Goal: Transaction & Acquisition: Book appointment/travel/reservation

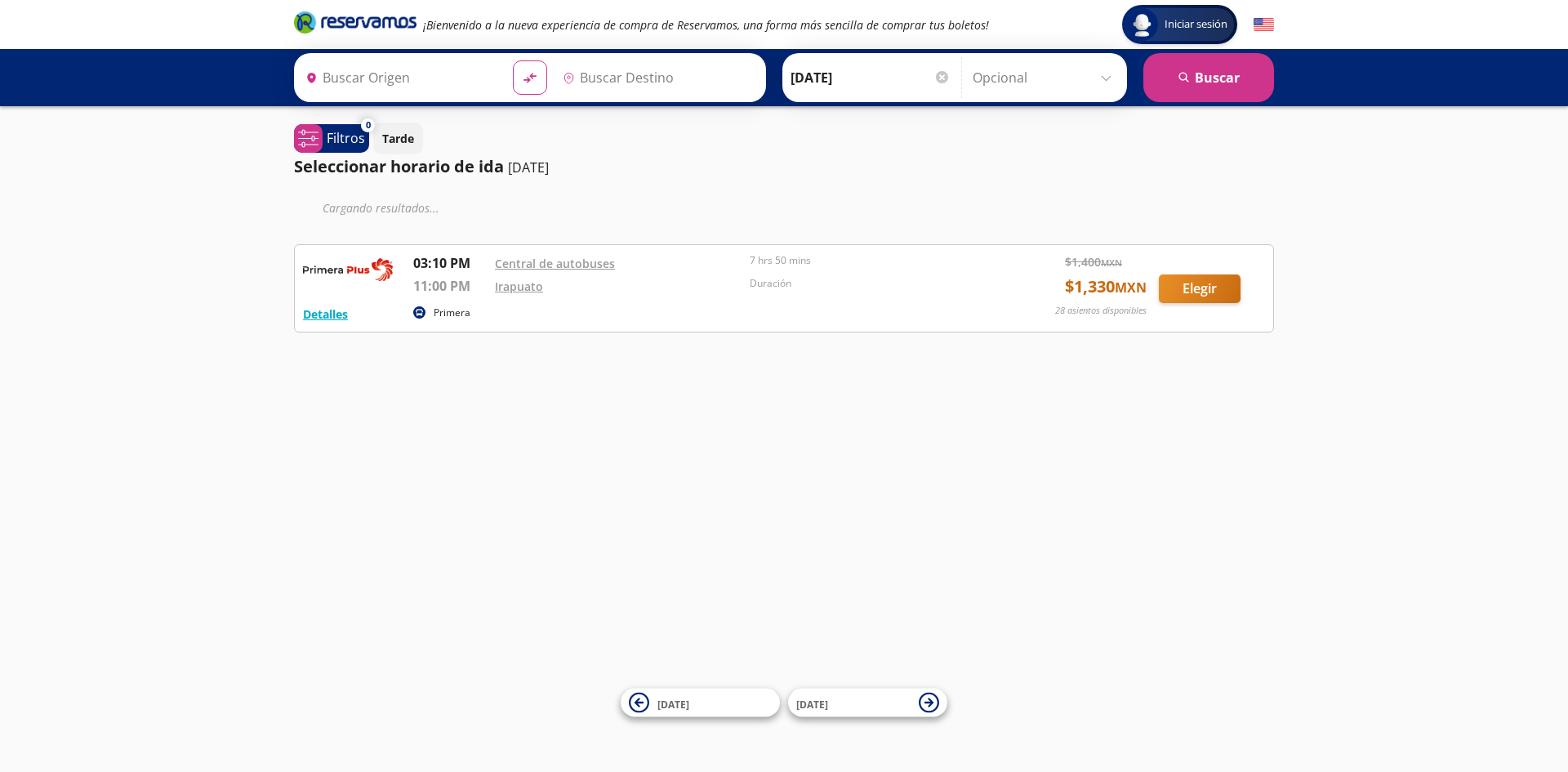
type input "Manzanillo, Colima"
type input "Irapuato, Guanajuato"
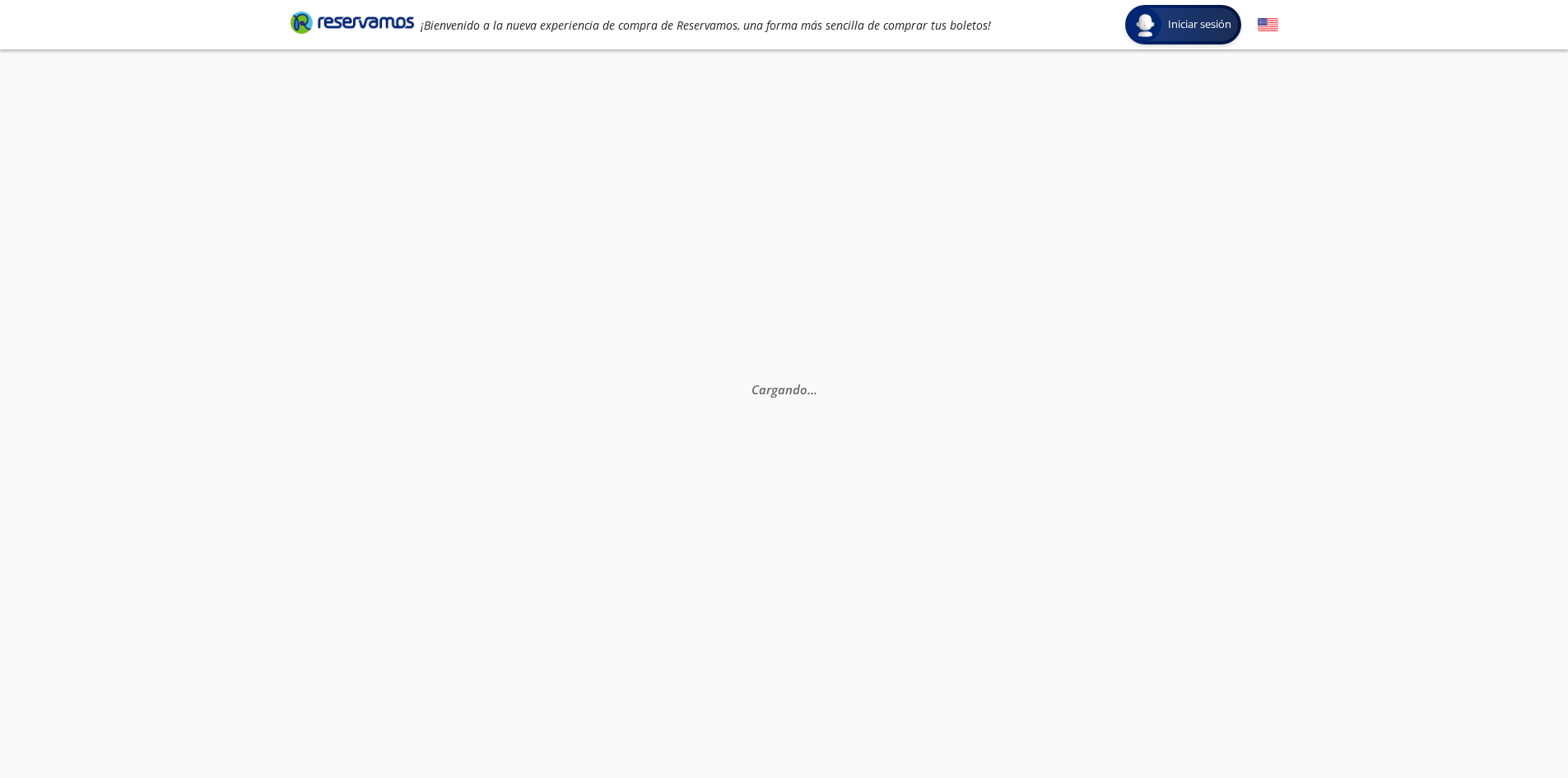
click at [970, 263] on div "Cargando . . ." at bounding box center [784, 438] width 1568 height 778
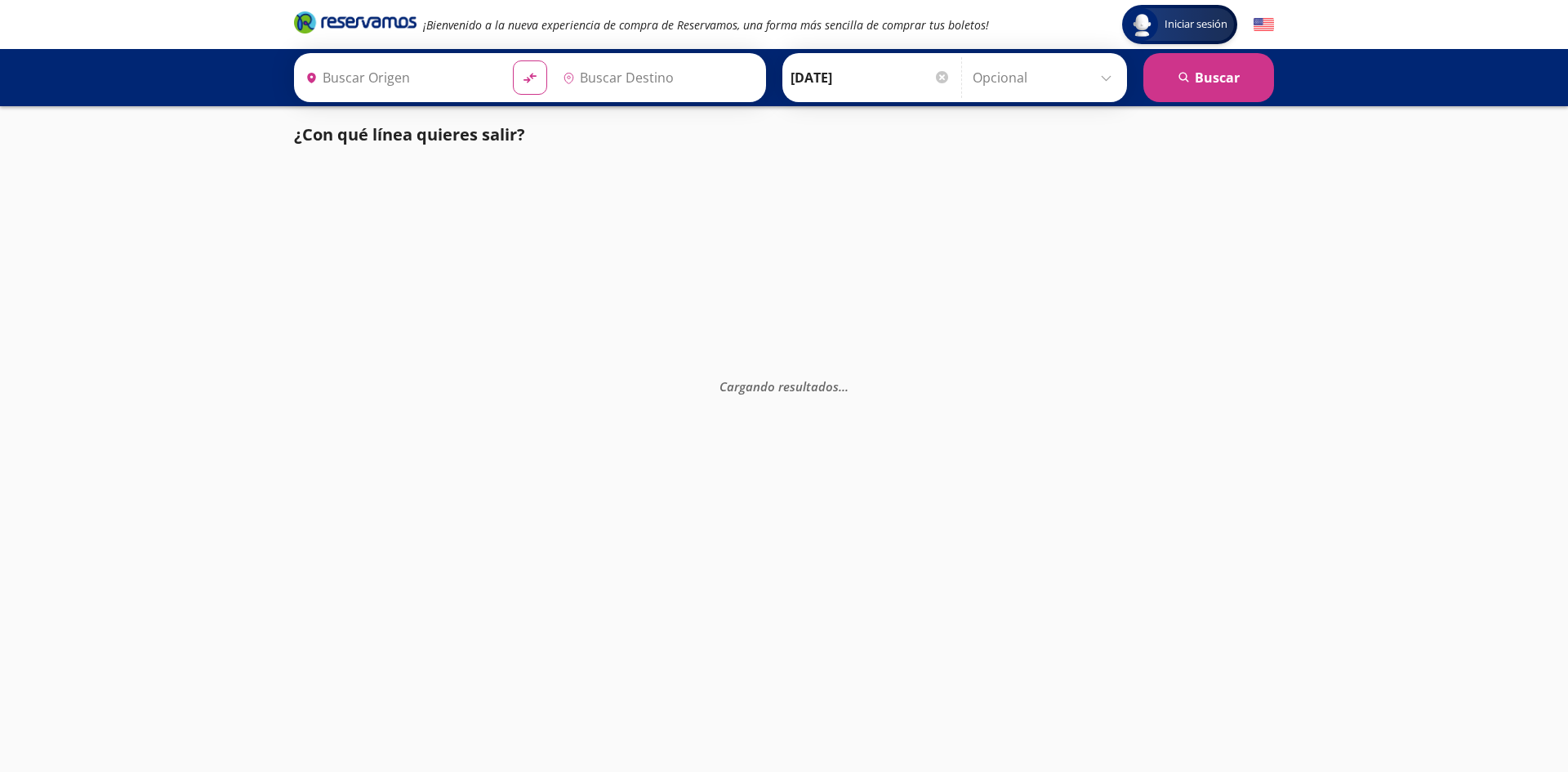
type input "[GEOGRAPHIC_DATA], [GEOGRAPHIC_DATA]"
type input "Irapuato, Guanajuato"
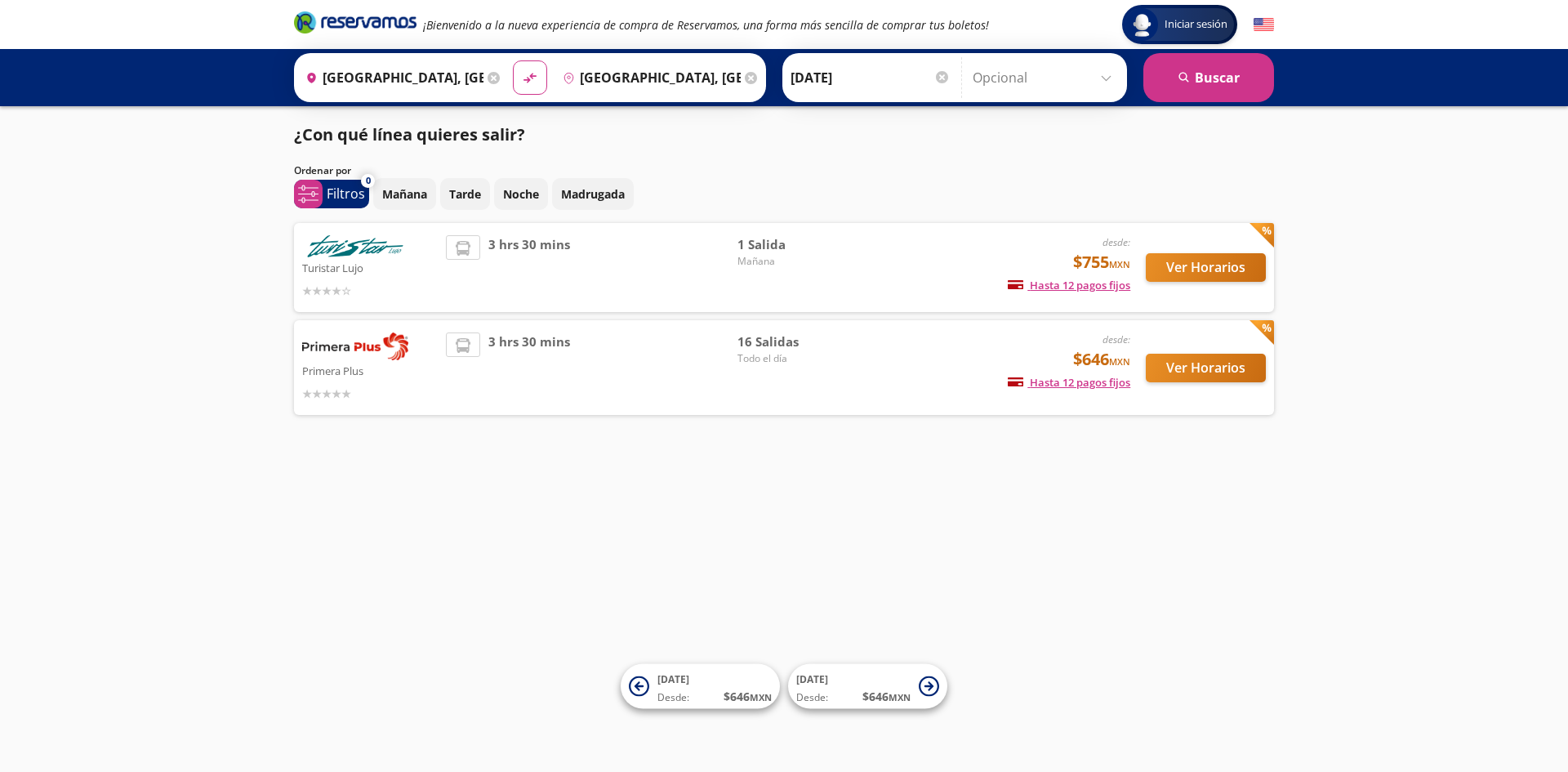
click at [771, 358] on span "Todo el día" at bounding box center [795, 358] width 115 height 15
click at [1199, 368] on button "Ver Horarios" at bounding box center [1206, 367] width 120 height 28
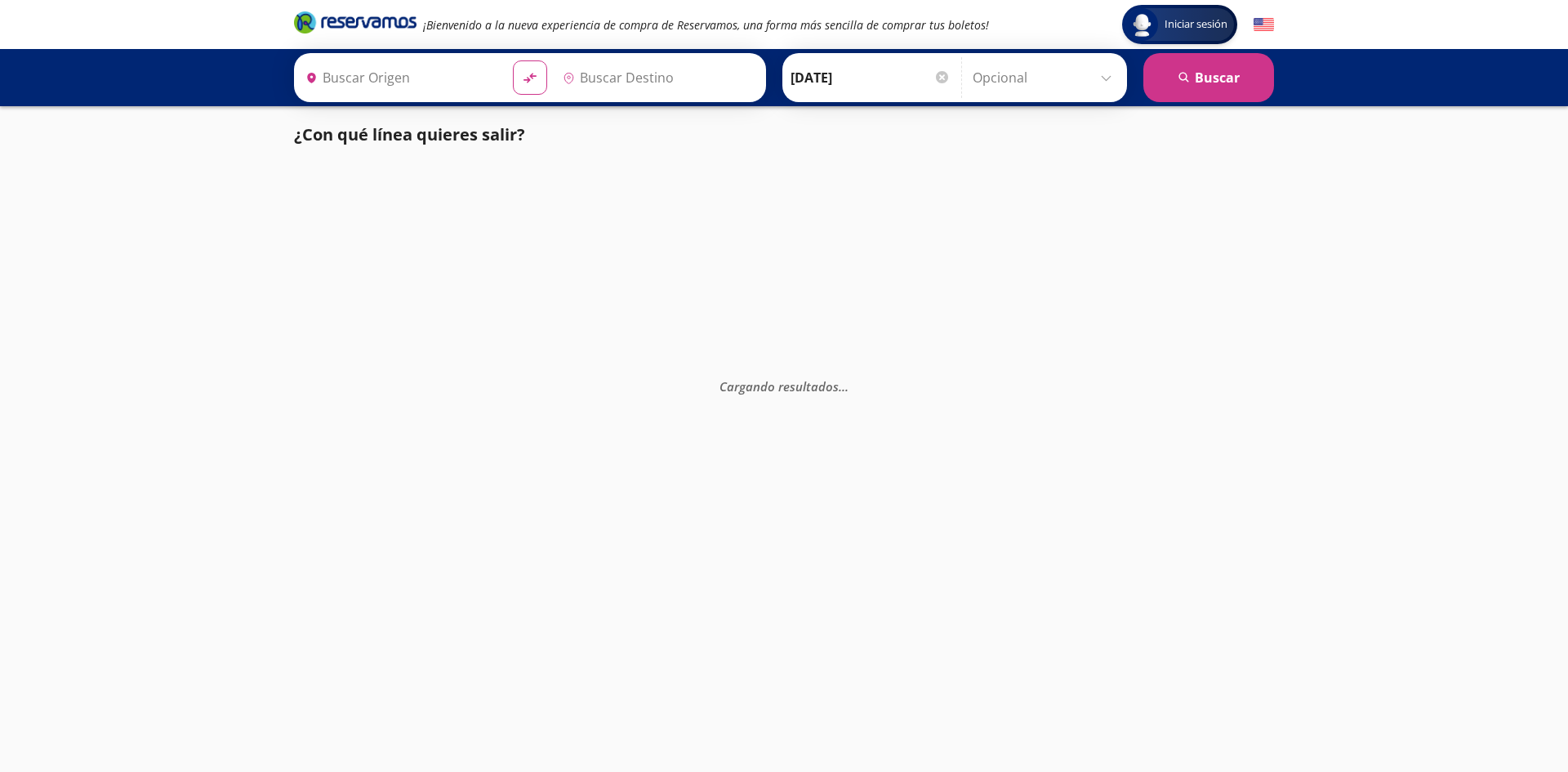
type input "[GEOGRAPHIC_DATA], [GEOGRAPHIC_DATA]"
type input "Manzanillo, Colima"
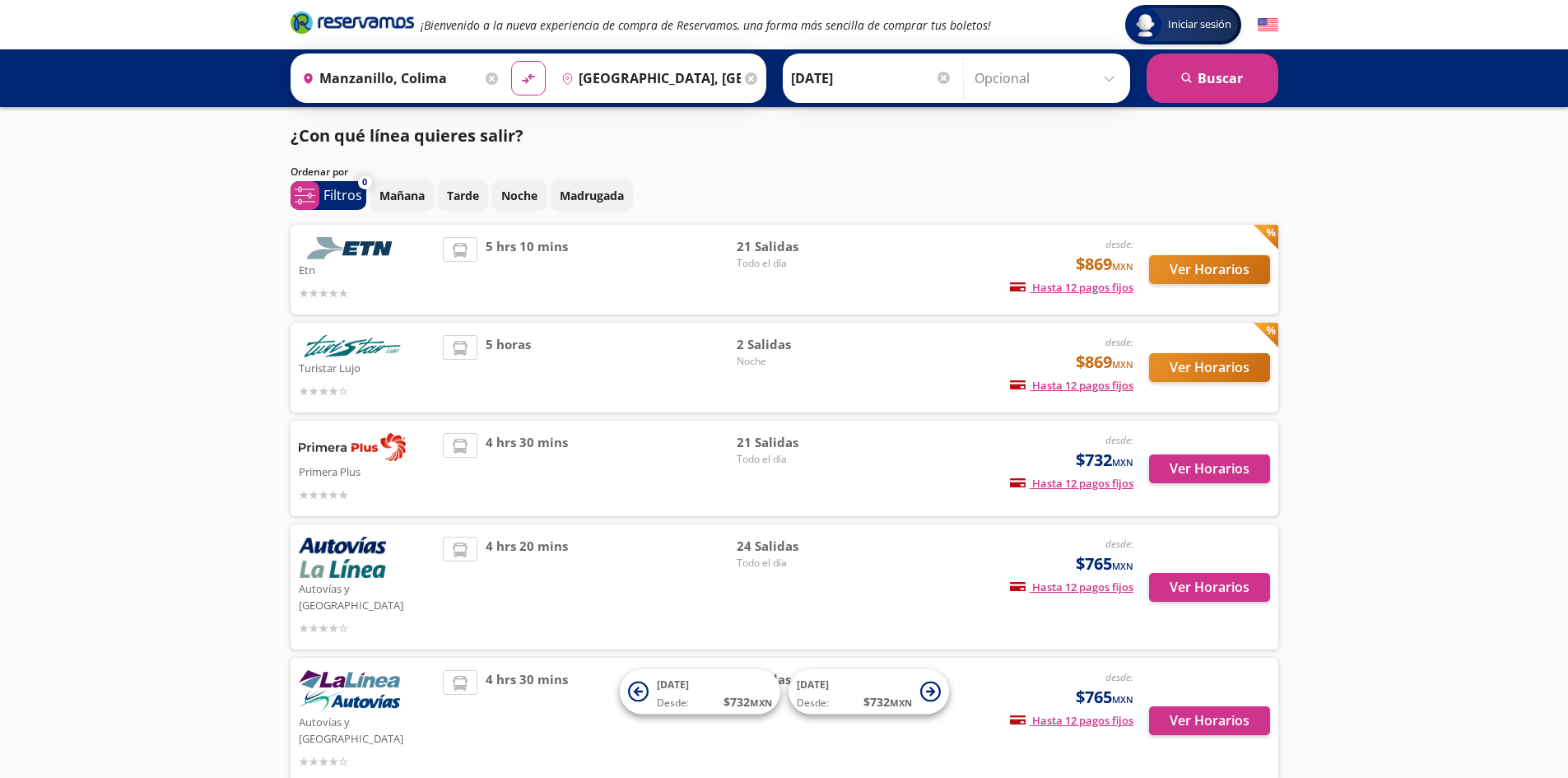
scroll to position [63, 0]
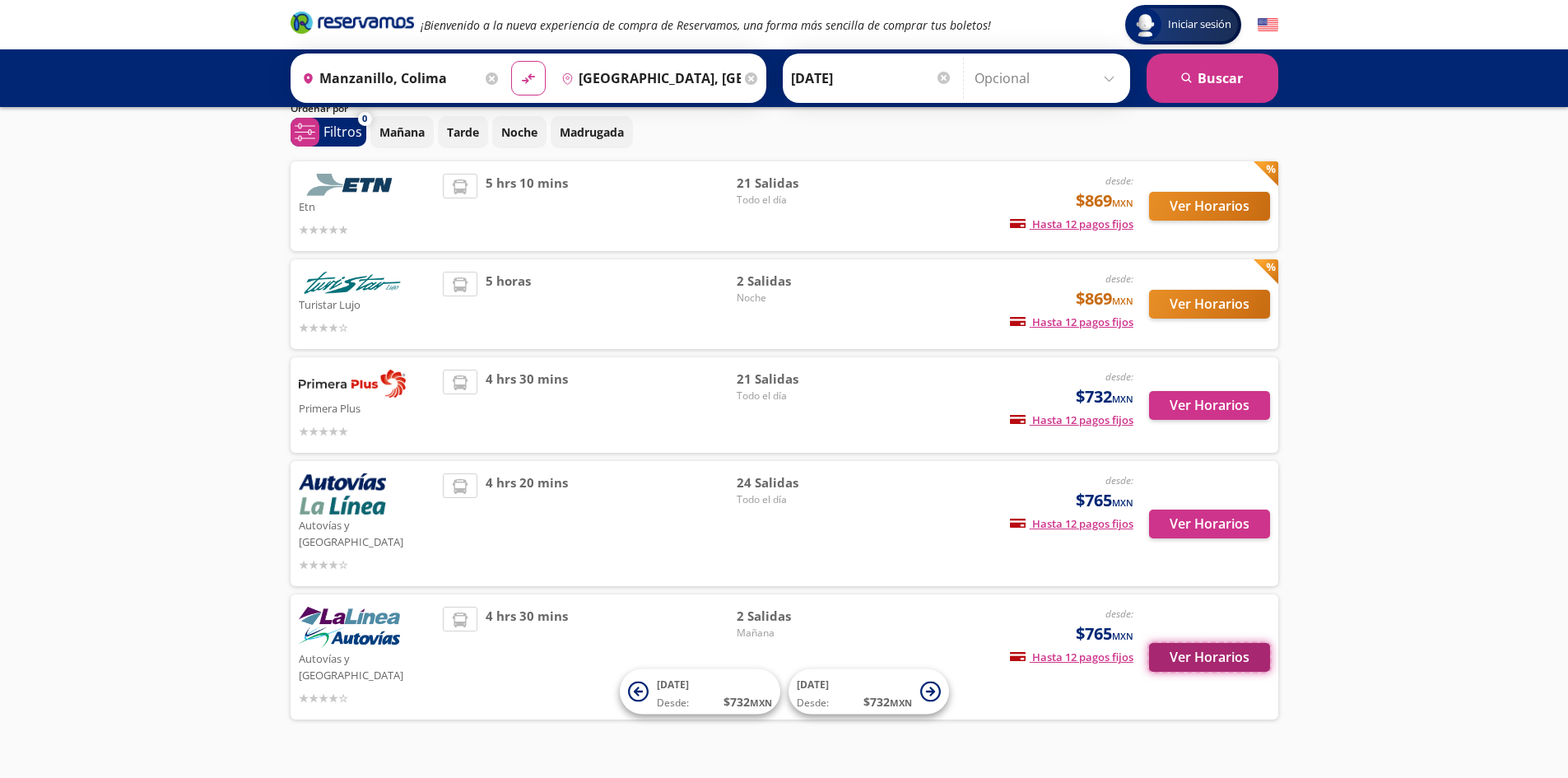
click at [1222, 643] on button "Ver Horarios" at bounding box center [1209, 656] width 121 height 29
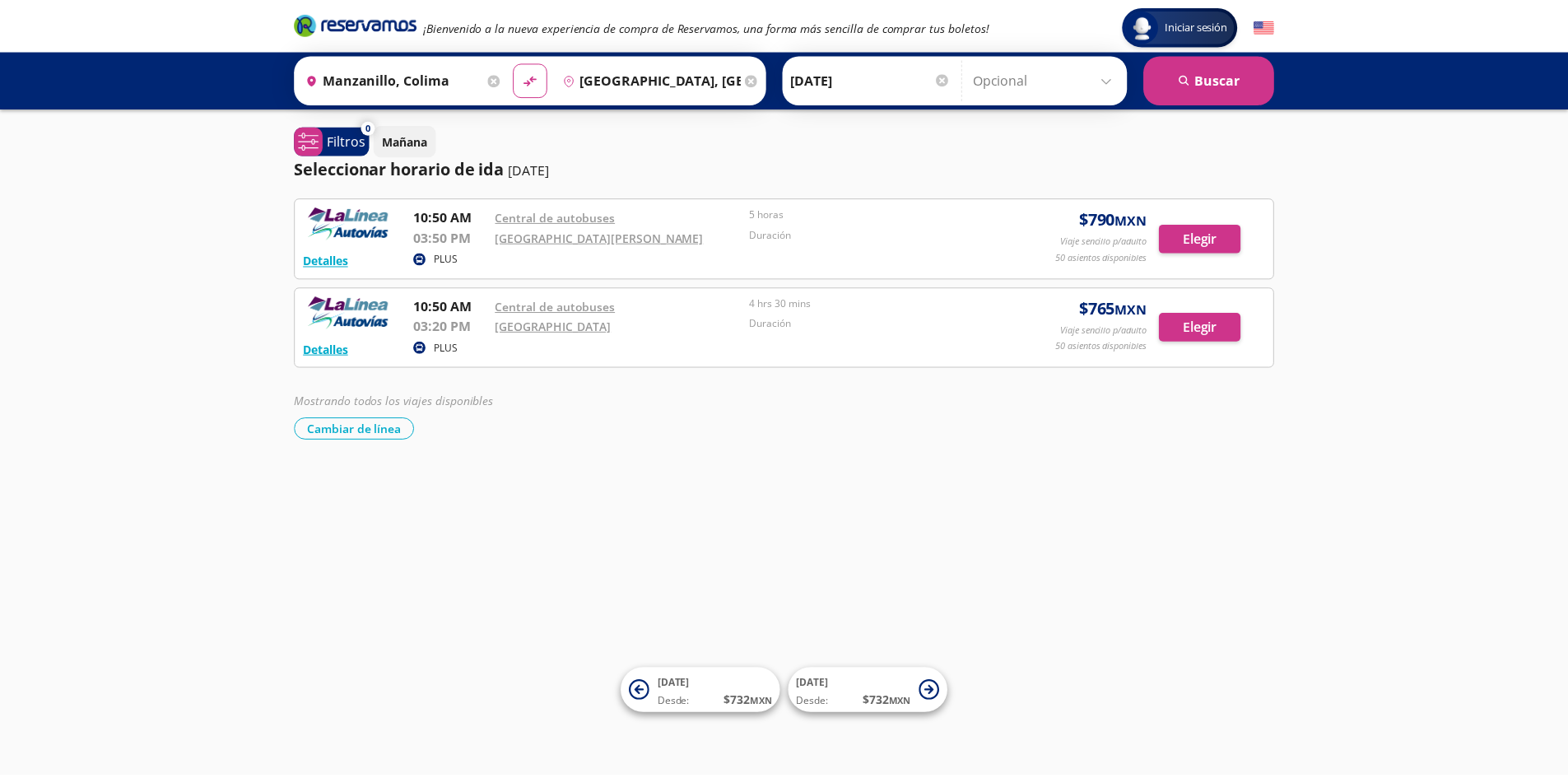
scroll to position [63, 0]
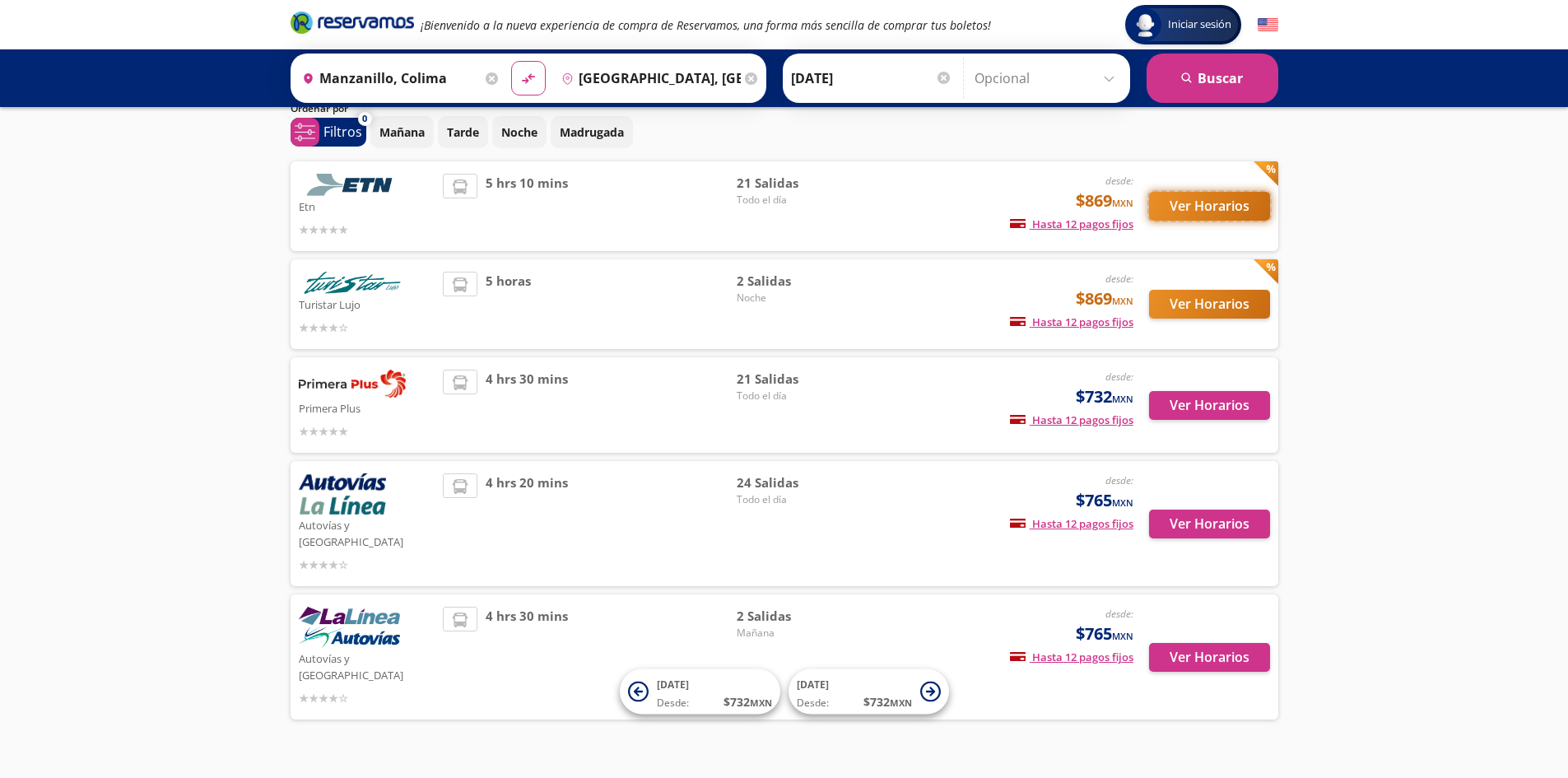
click at [1185, 198] on button "Ver Horarios" at bounding box center [1209, 206] width 121 height 29
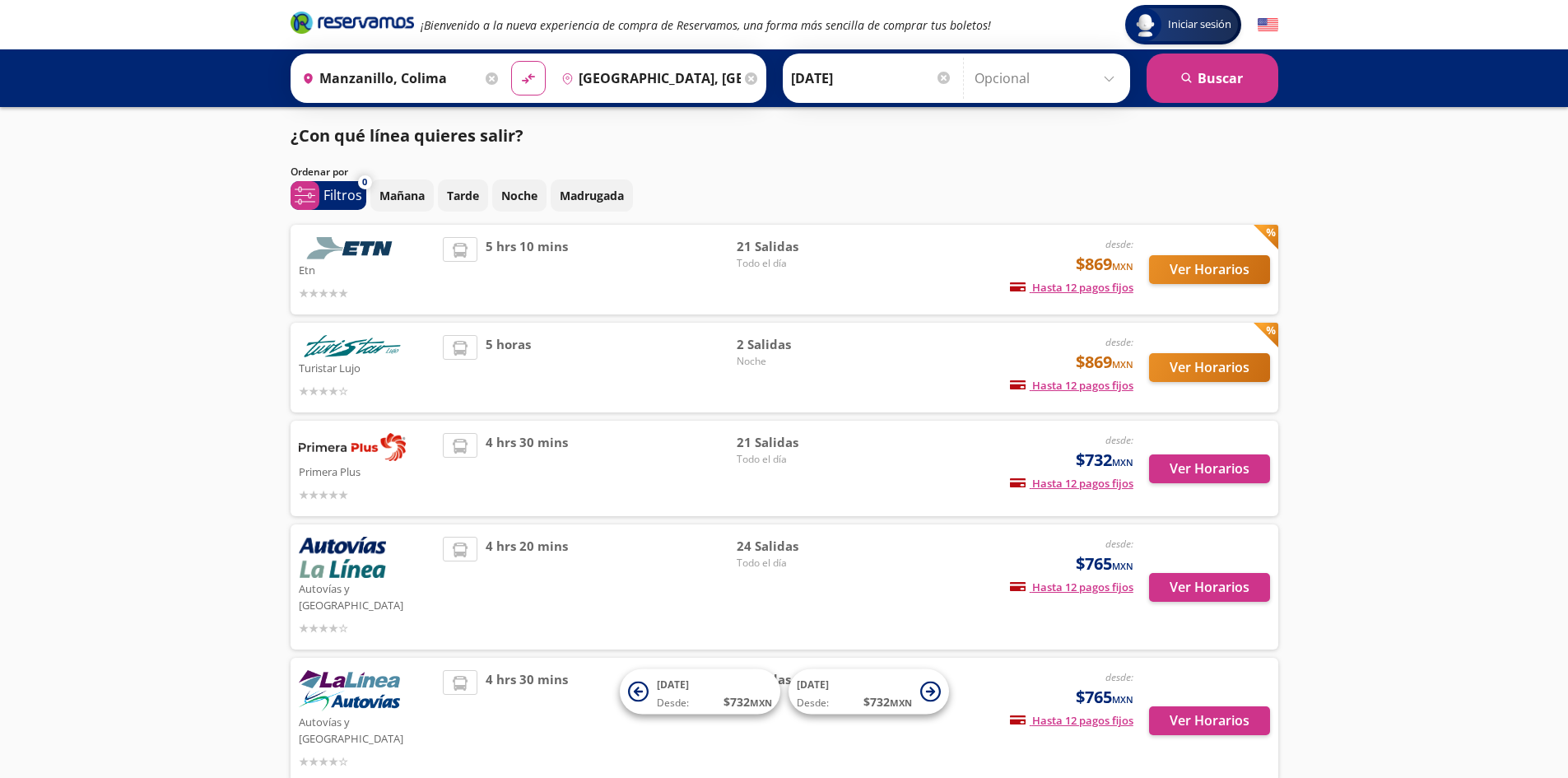
scroll to position [63, 0]
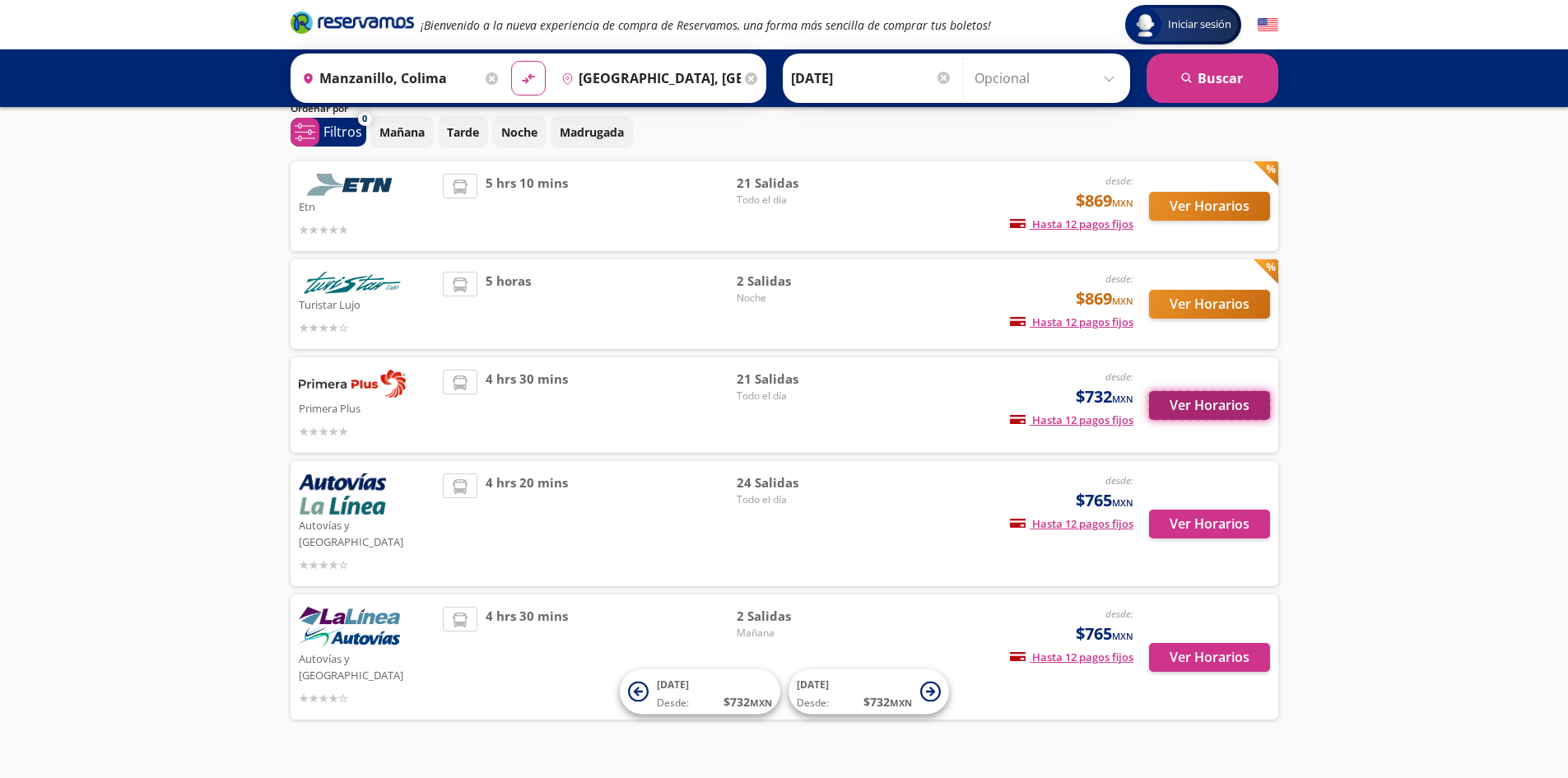
click at [1200, 409] on button "Ver Horarios" at bounding box center [1209, 404] width 121 height 29
